Goal: Transaction & Acquisition: Purchase product/service

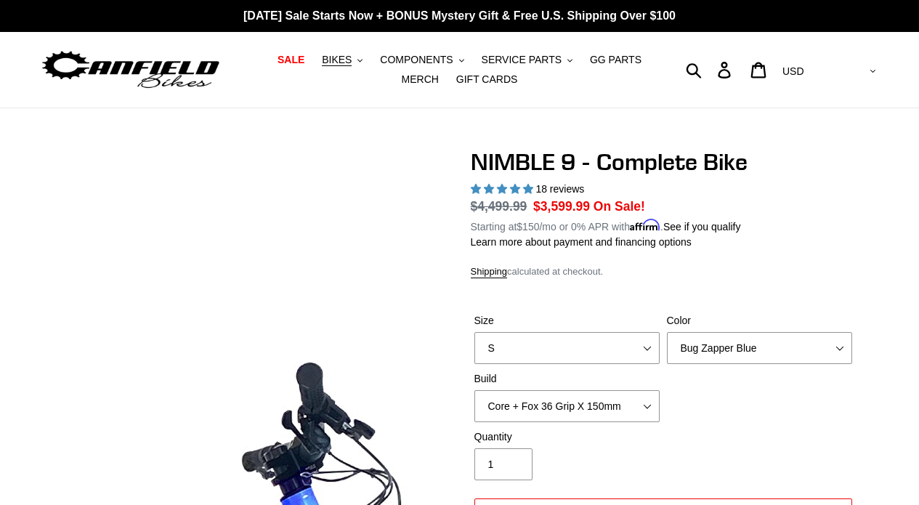
select select "highest-rating"
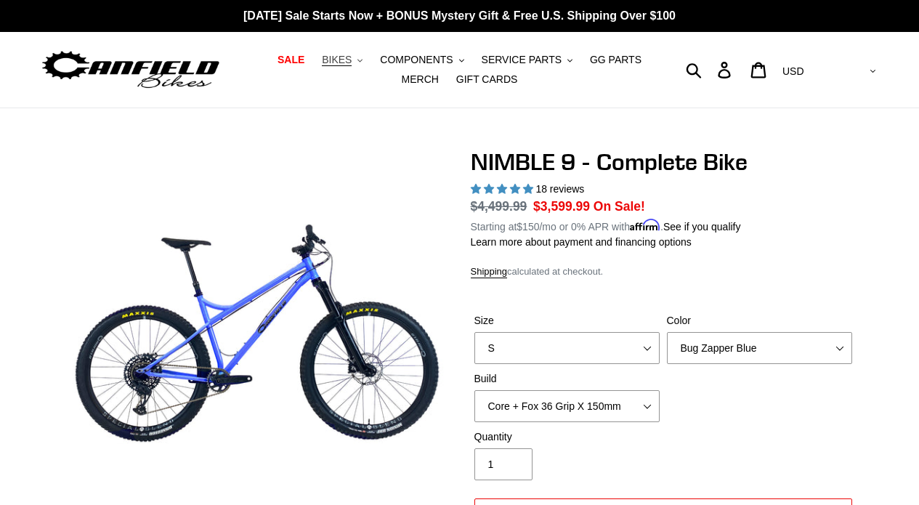
click at [343, 54] on span "BIKES" at bounding box center [337, 60] width 30 height 12
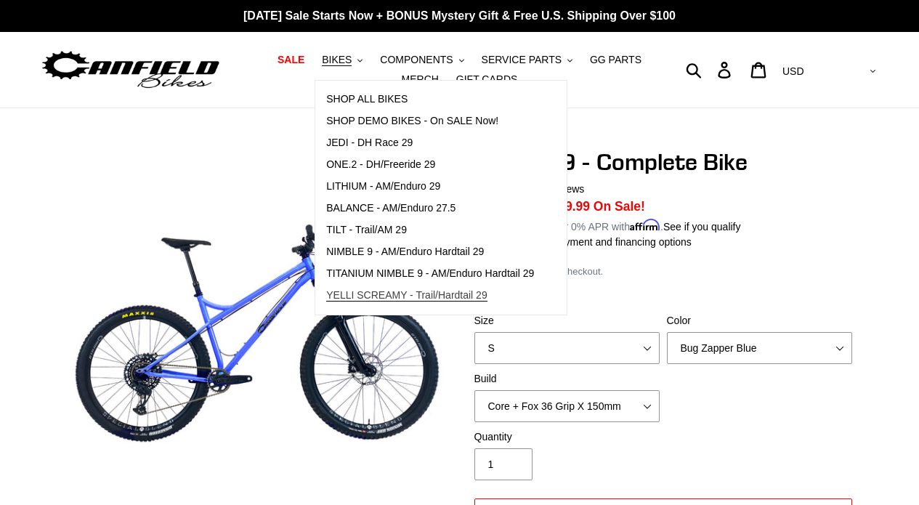
click at [389, 297] on span "YELLI SCREAMY - Trail/Hardtail 29" at bounding box center [406, 295] width 161 height 12
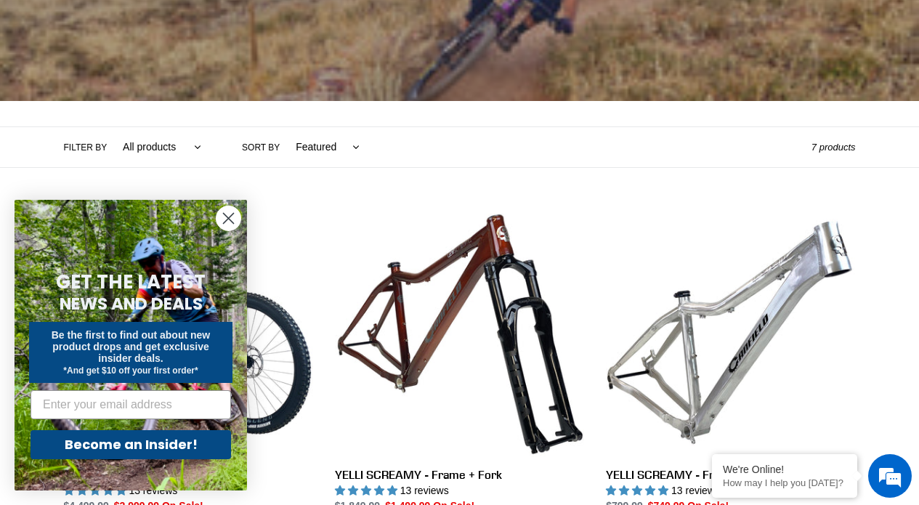
scroll to position [227, 0]
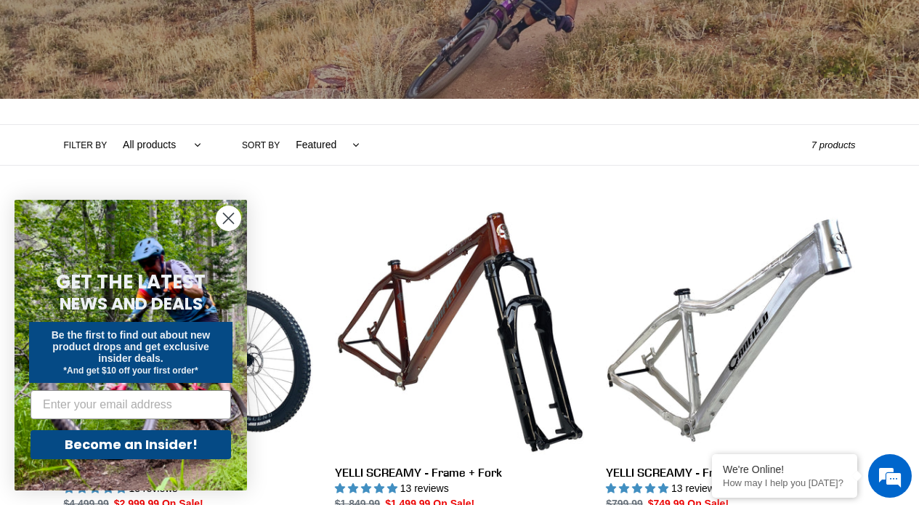
click at [219, 207] on icon "Close dialog" at bounding box center [228, 218] width 25 height 25
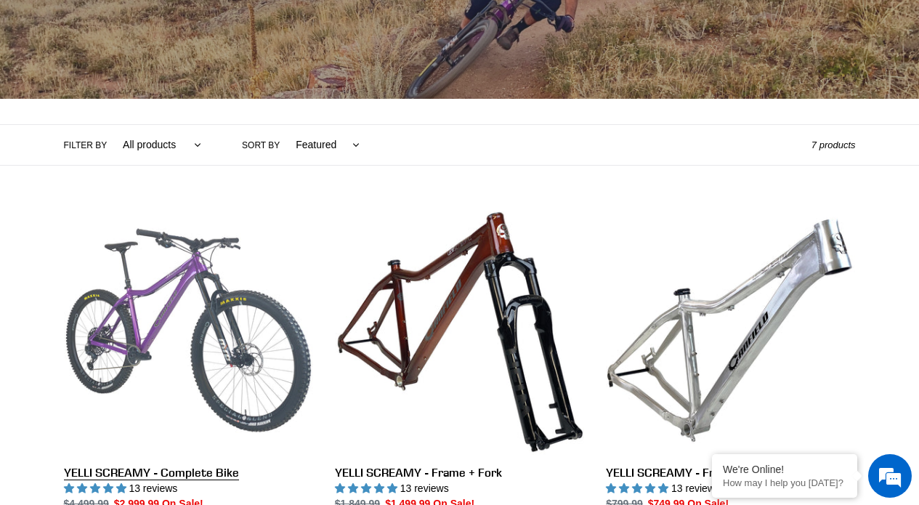
click at [205, 254] on link "YELLI SCREAMY - Complete Bike" at bounding box center [188, 376] width 249 height 340
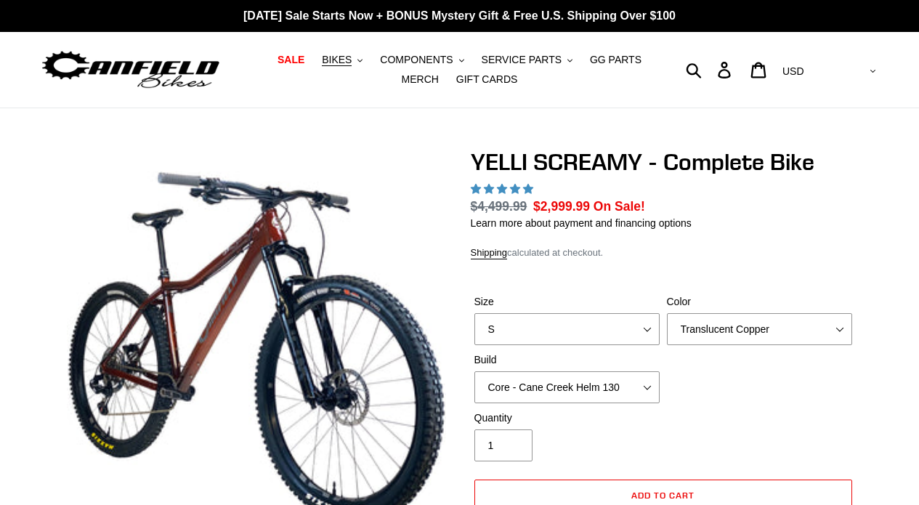
select select "highest-rating"
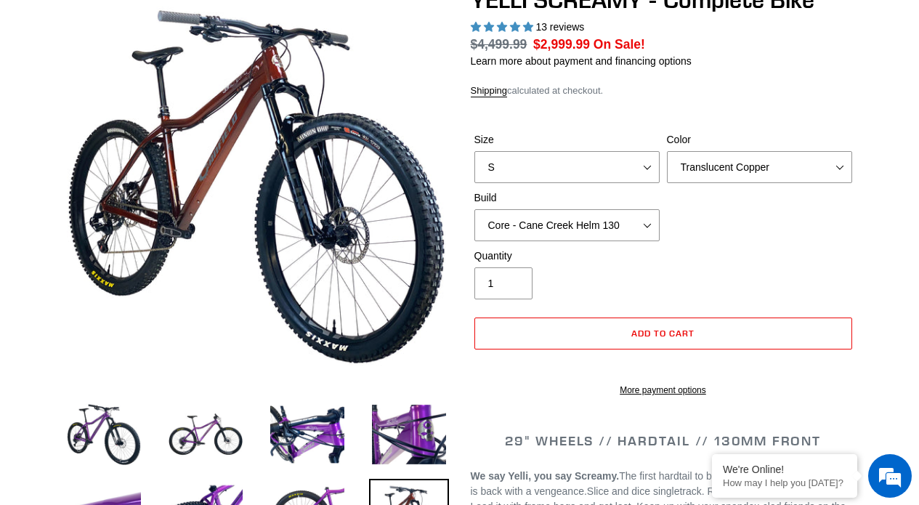
scroll to position [176, 0]
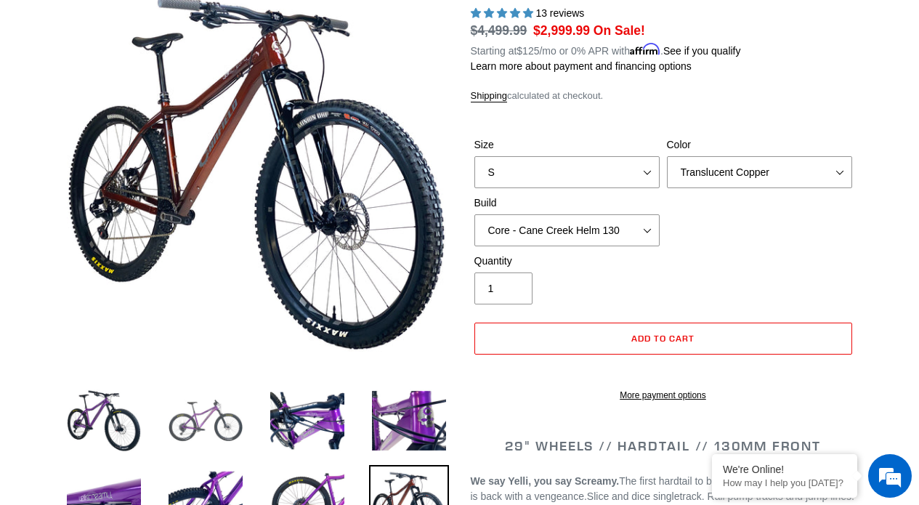
click at [201, 400] on img at bounding box center [206, 421] width 80 height 80
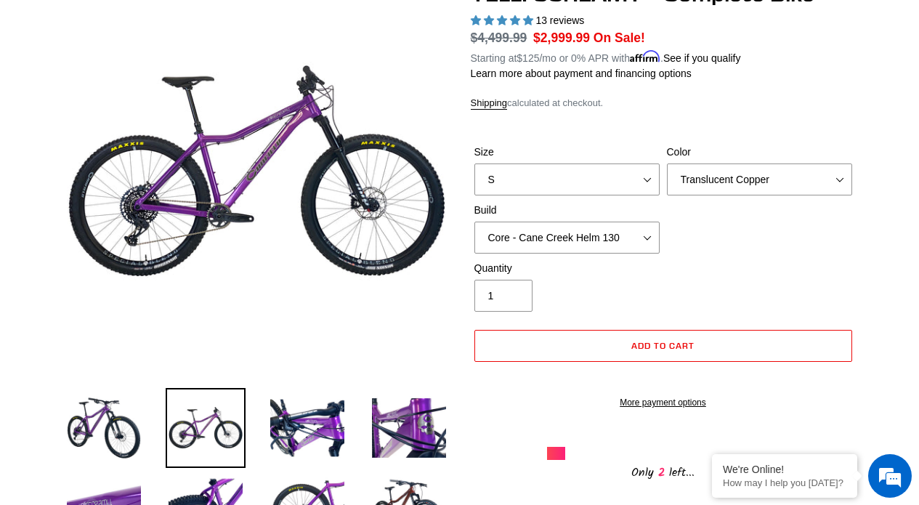
scroll to position [173, 0]
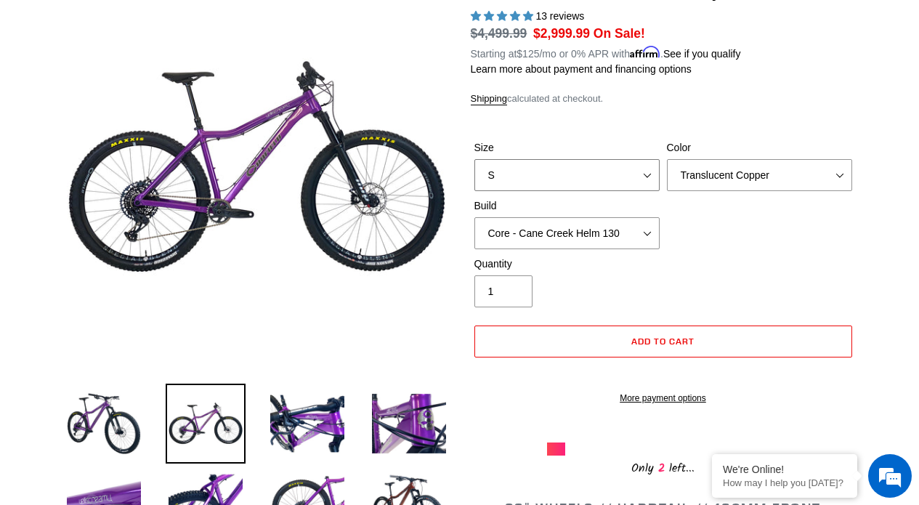
click at [626, 171] on select "S M L XL" at bounding box center [566, 175] width 185 height 32
select select "L"
click at [474, 159] on select "S M L XL" at bounding box center [566, 175] width 185 height 32
click at [694, 162] on select "Translucent Copper Purple Haze Raw" at bounding box center [759, 175] width 185 height 32
select select "Purple Haze"
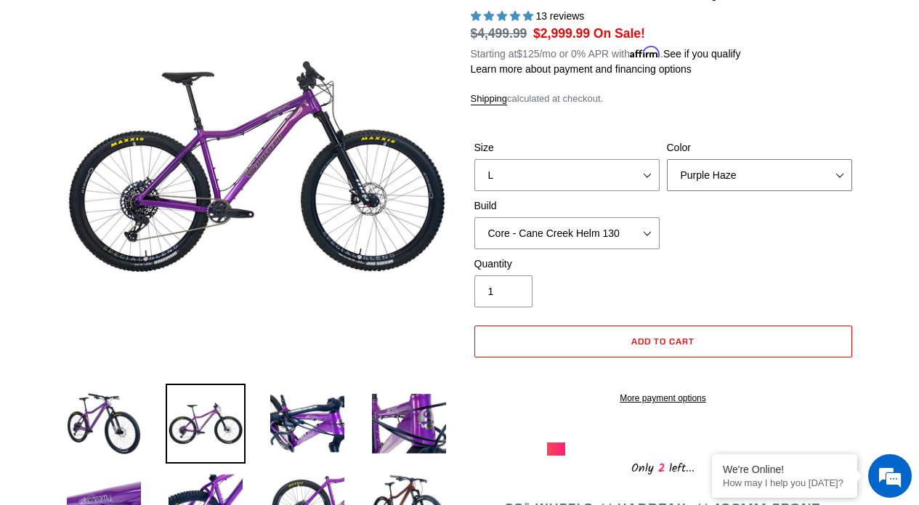
click at [667, 159] on select "Translucent Copper Purple Haze Raw" at bounding box center [759, 175] width 185 height 32
click at [695, 190] on div "Size S M L XL Color Translucent Copper Purple Haze Raw Build Core - Cane Creek …" at bounding box center [663, 198] width 385 height 116
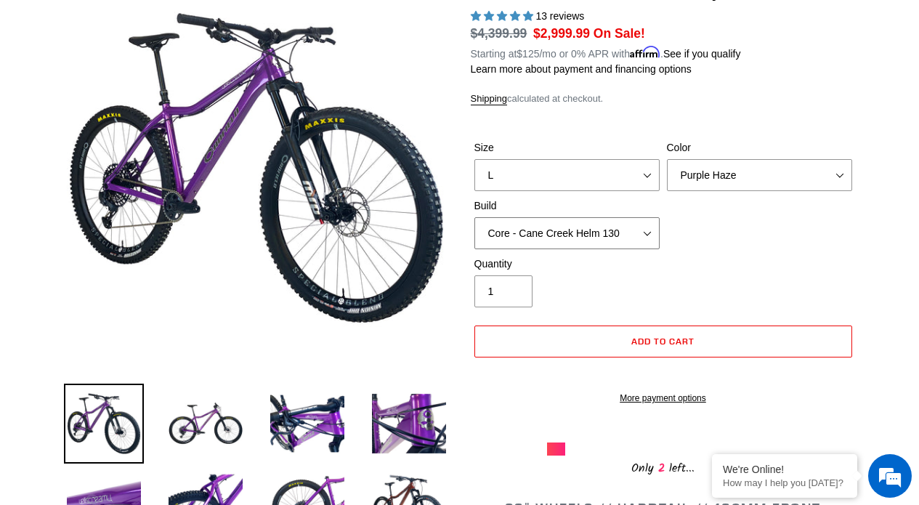
click at [637, 225] on select "Core - Cane Creek Helm 130 Pro - Cane Creek Helm 130 Core - Fox 34 SL Factory G…" at bounding box center [566, 233] width 185 height 32
click at [474, 217] on select "Core - Cane Creek Helm 130 Pro - Cane Creek Helm 130 Core - Fox 34 SL Factory G…" at bounding box center [566, 233] width 185 height 32
click at [637, 225] on select "Core - Cane Creek Helm 130 Pro - Cane Creek Helm 130 Core - Fox 34 SL Factory G…" at bounding box center [566, 233] width 185 height 32
select select "Pro - Cane Creek Helm 130"
click at [474, 217] on select "Core - Cane Creek Helm 130 Pro - Cane Creek Helm 130 Core - Fox 34 SL Factory G…" at bounding box center [566, 233] width 185 height 32
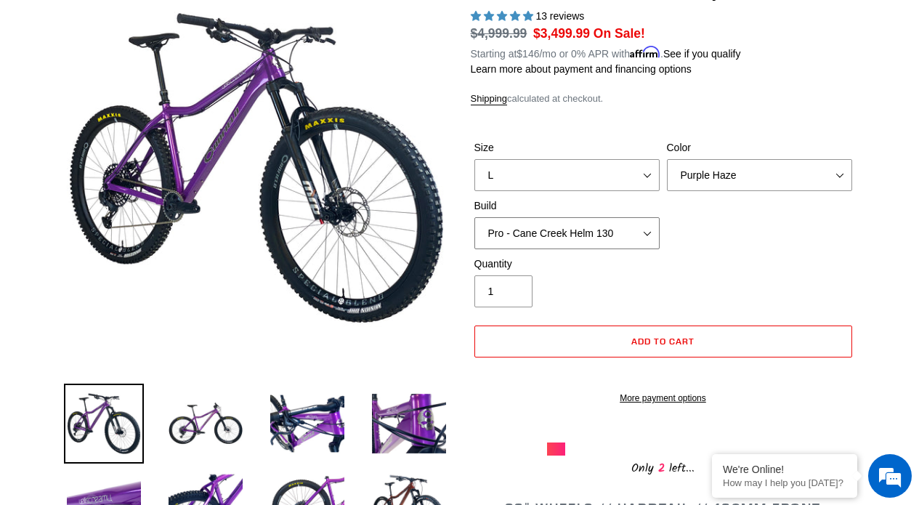
click at [637, 233] on select "Core - Cane Creek Helm 130 Pro - Cane Creek Helm 130 Core - Fox 34 SL Factory G…" at bounding box center [566, 233] width 185 height 32
click at [474, 217] on select "Core - Cane Creek Helm 130 Pro - Cane Creek Helm 130 Core - Fox 34 SL Factory G…" at bounding box center [566, 233] width 185 height 32
